Goal: Information Seeking & Learning: Learn about a topic

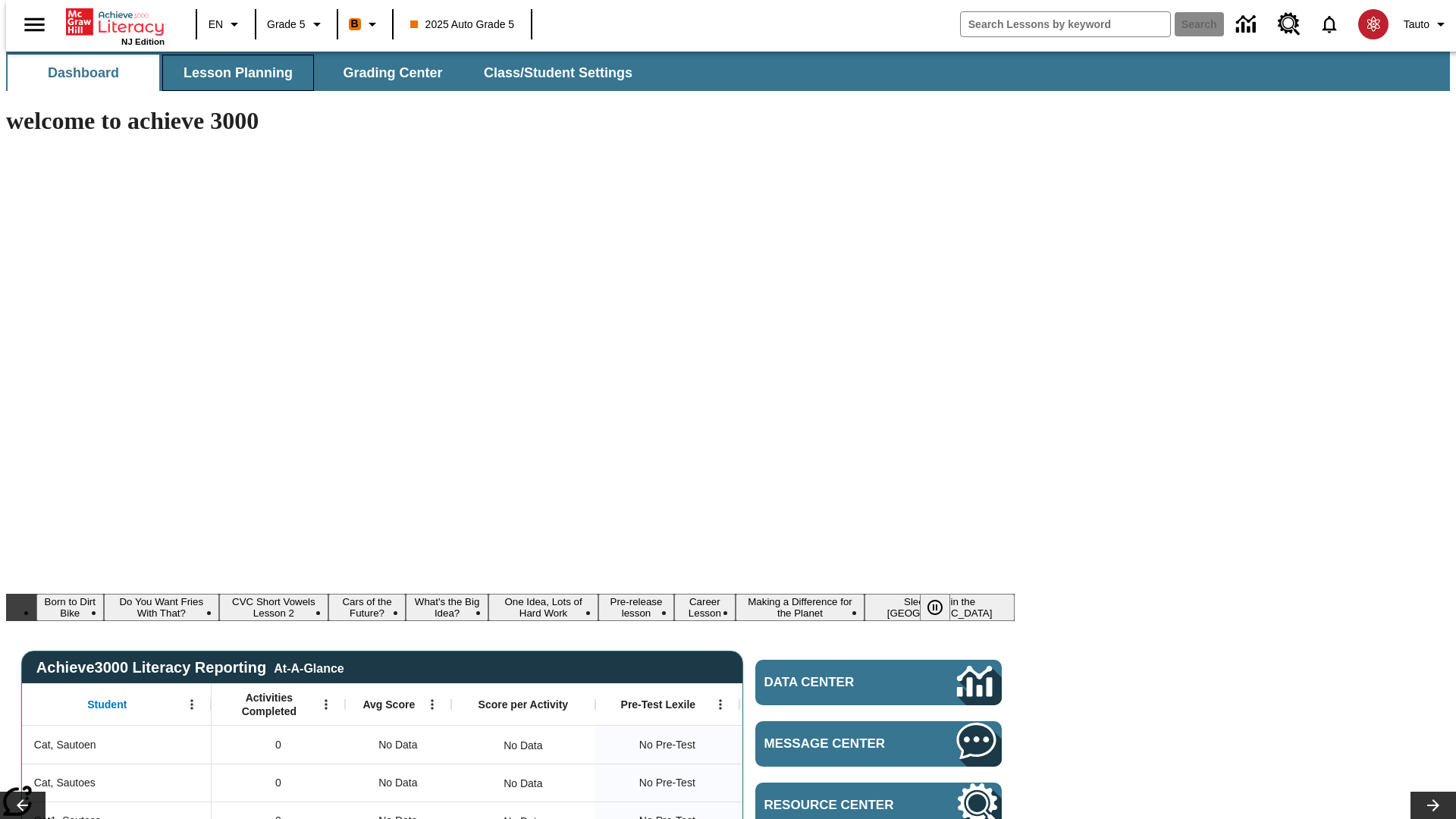
click at [232, 73] on span "Lesson Planning" at bounding box center [238, 74] width 109 height 18
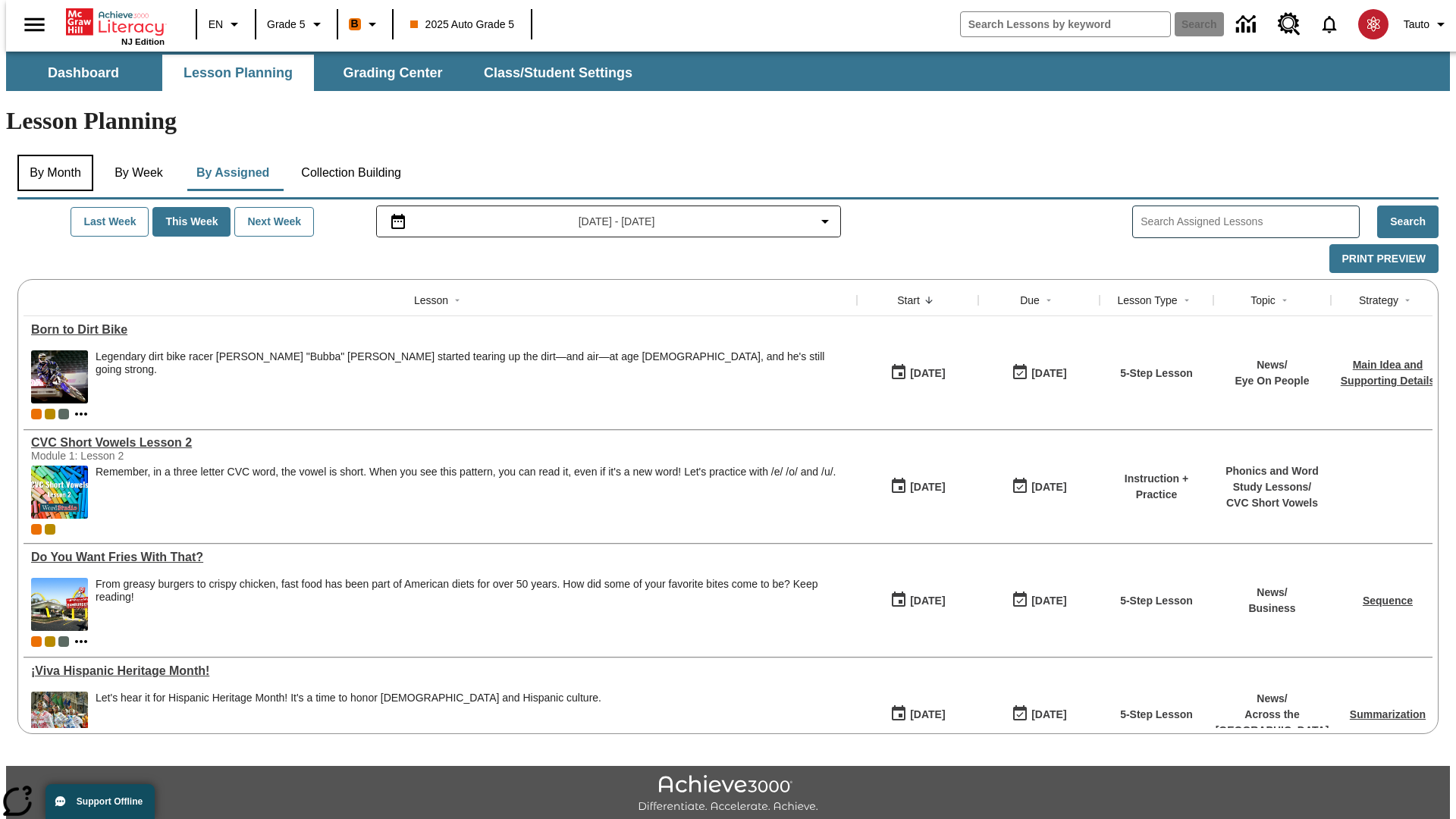
click at [51, 155] on button "By Month" at bounding box center [55, 172] width 76 height 36
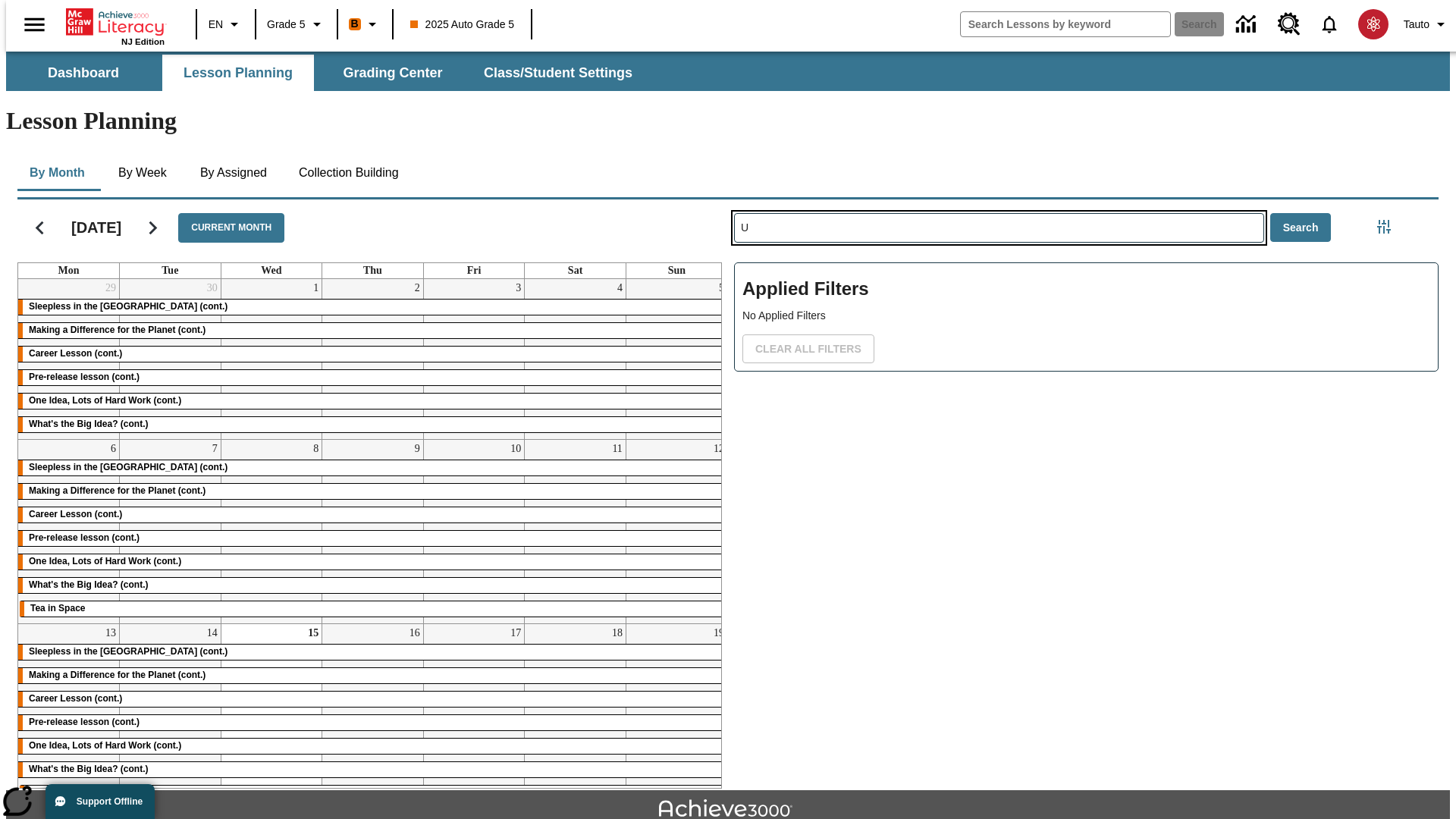
type input "U"
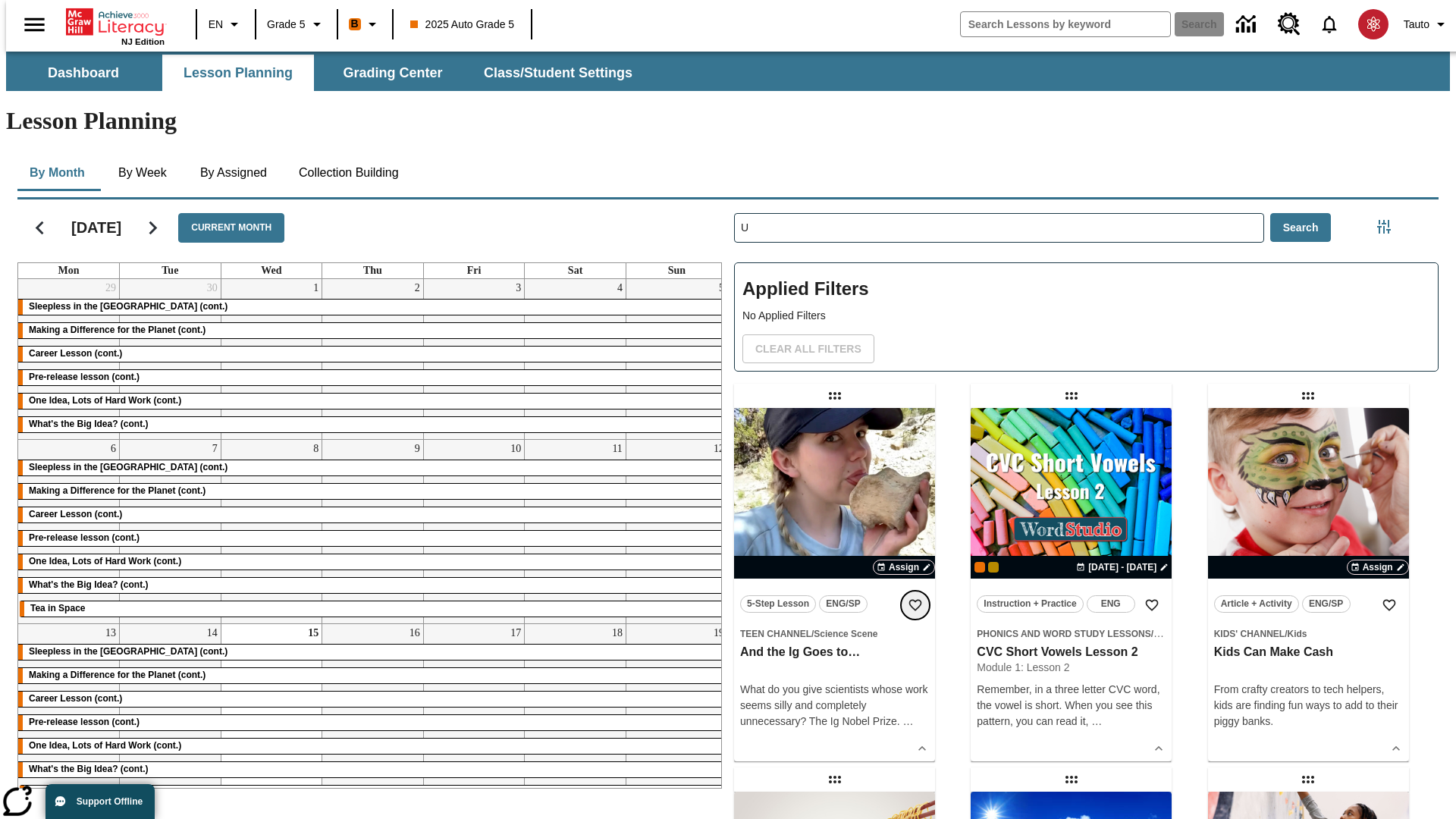
click at [915, 598] on icon "Add to Favorites" at bounding box center [915, 605] width 15 height 15
click at [109, 20] on icon "Home" at bounding box center [116, 22] width 101 height 30
